Goal: Task Accomplishment & Management: Manage account settings

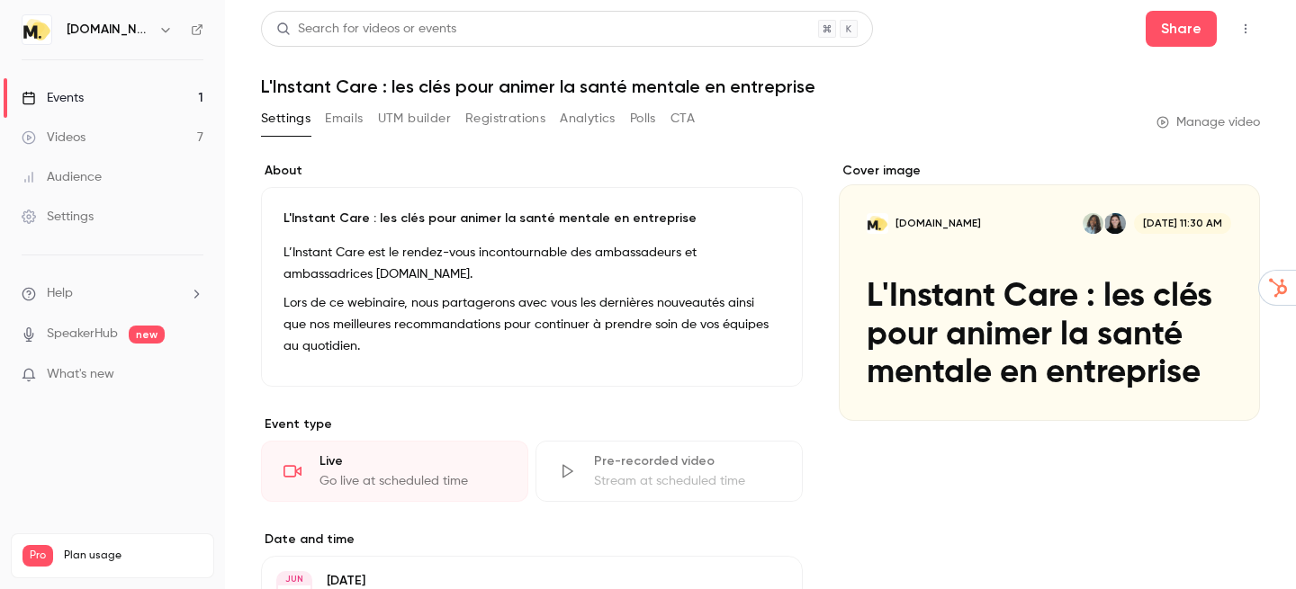
click at [99, 87] on link "Events 1" at bounding box center [112, 98] width 225 height 40
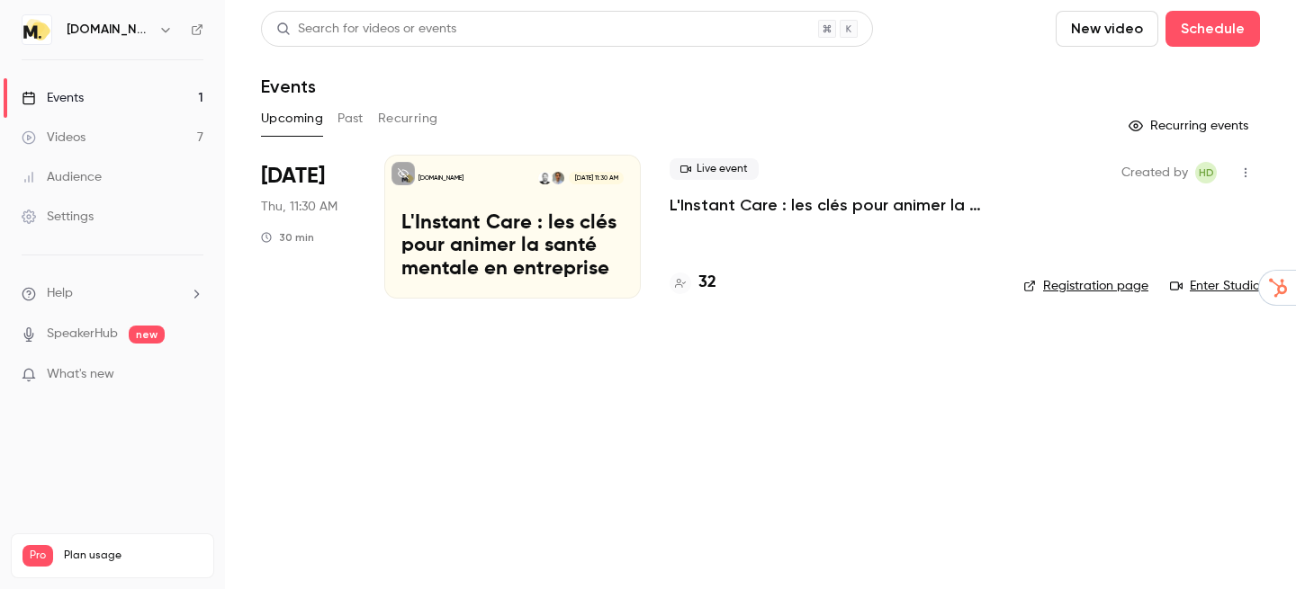
click at [520, 226] on p "L'Instant Care : les clés pour animer la santé mentale en entreprise" at bounding box center [512, 246] width 222 height 69
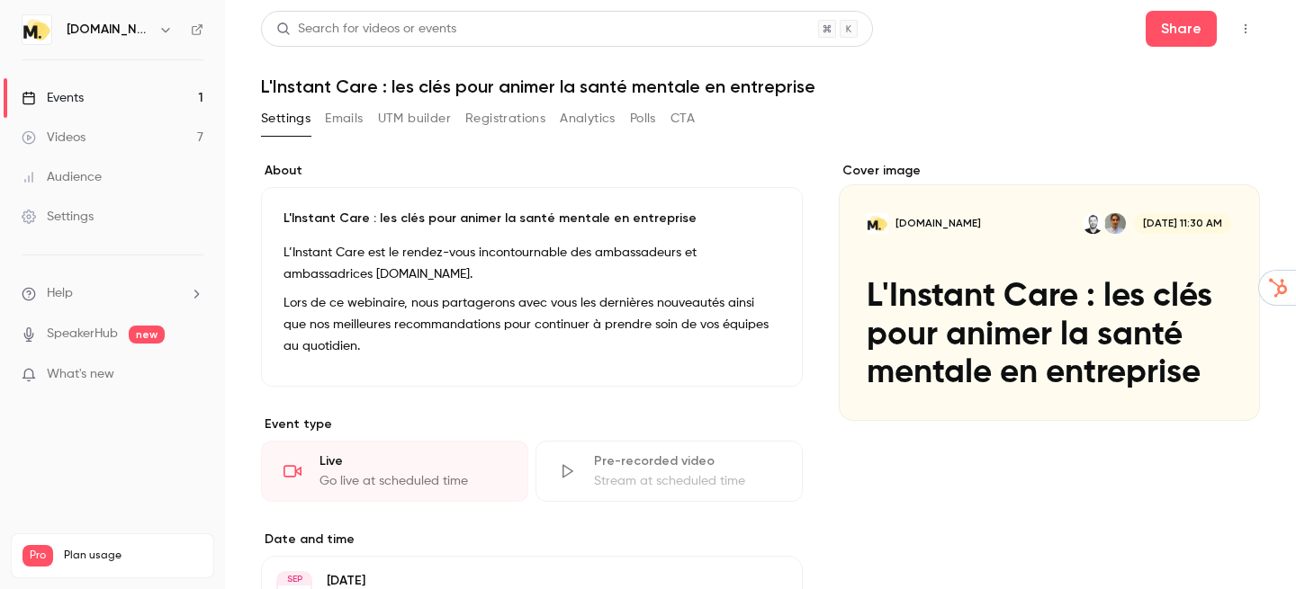
click at [479, 119] on button "Registrations" at bounding box center [505, 118] width 80 height 29
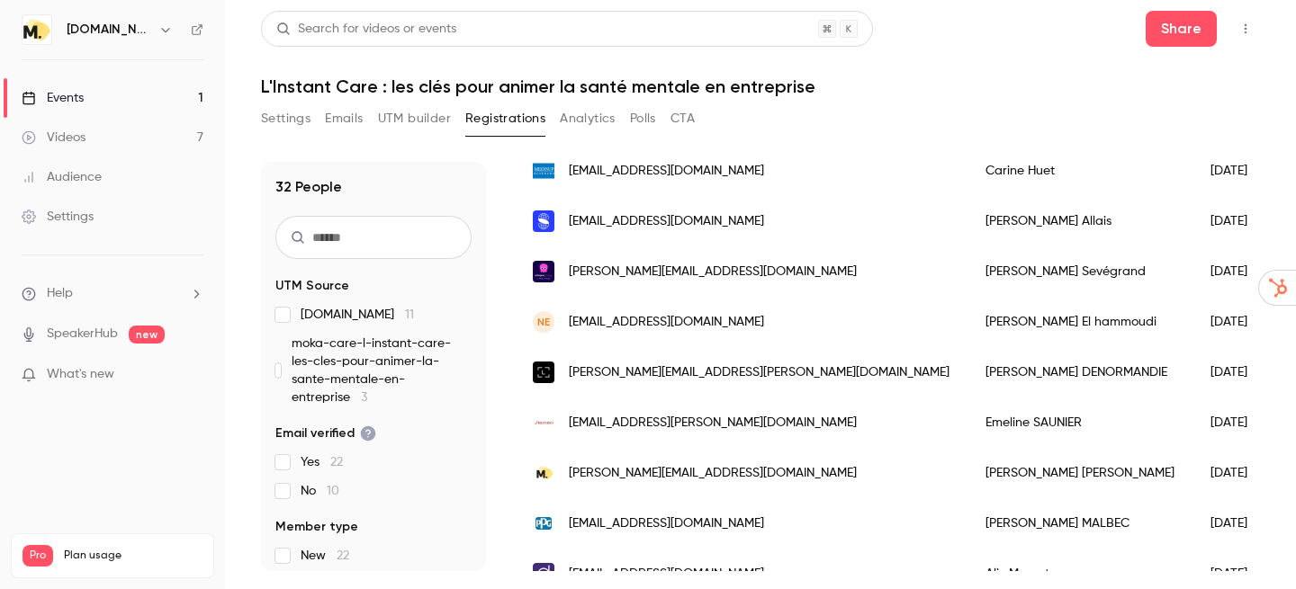
scroll to position [1321, 0]
